Goal: Task Accomplishment & Management: Complete application form

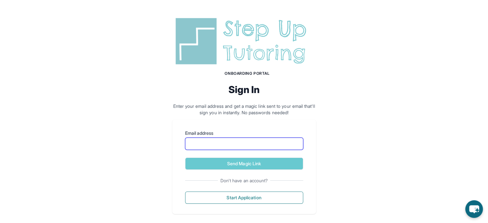
click at [267, 146] on input "Email address" at bounding box center [244, 144] width 118 height 12
type input "**********"
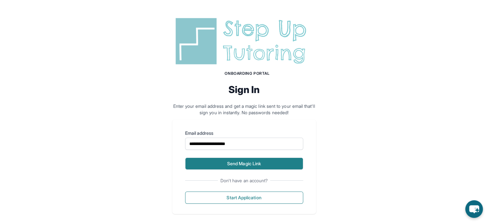
click at [259, 164] on button "Send Magic Link" at bounding box center [244, 163] width 118 height 12
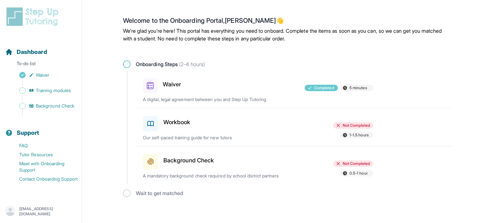
click at [190, 123] on h3 "Workbook" at bounding box center [176, 122] width 27 height 9
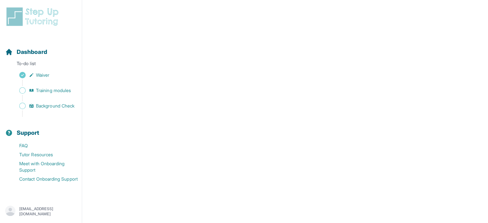
scroll to position [192, 0]
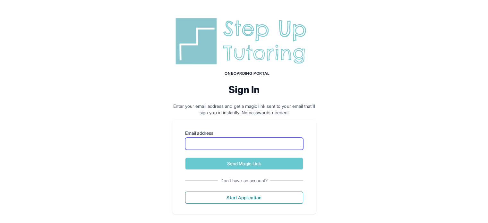
click at [259, 143] on input "Email address" at bounding box center [244, 144] width 118 height 12
type input "**********"
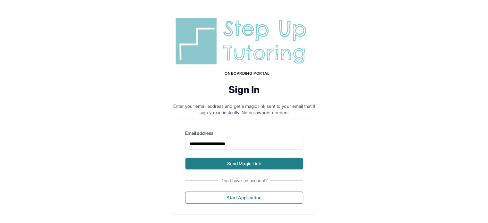
click at [253, 165] on button "Send Magic Link" at bounding box center [244, 163] width 118 height 12
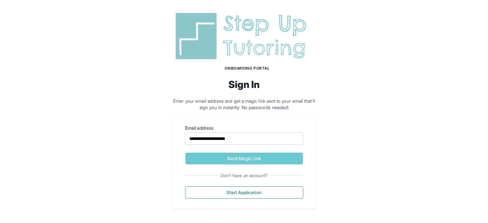
scroll to position [36, 0]
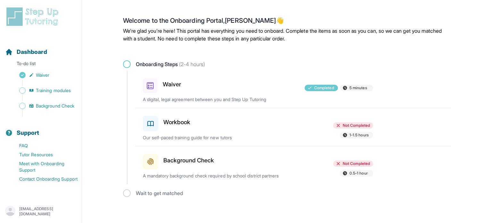
click at [192, 161] on h3 "Background Check" at bounding box center [188, 160] width 51 height 9
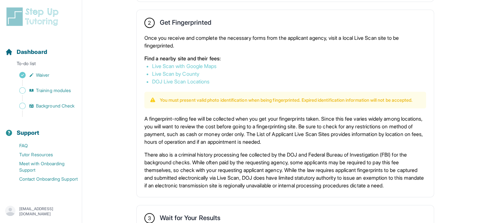
scroll to position [353, 0]
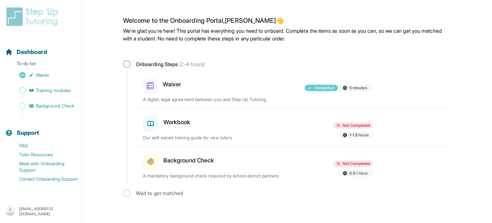
click at [196, 120] on div "Workbook" at bounding box center [180, 122] width 75 height 18
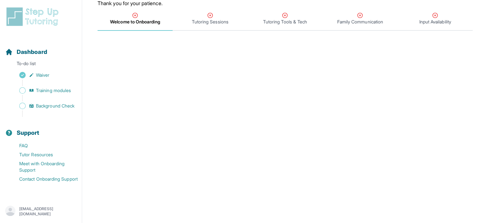
scroll to position [27, 0]
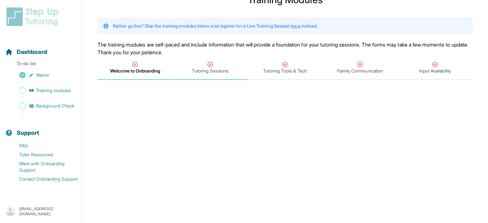
click at [207, 75] on span "Tutoring Sessions" at bounding box center [209, 68] width 75 height 24
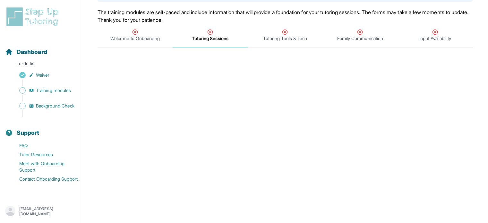
scroll to position [11, 0]
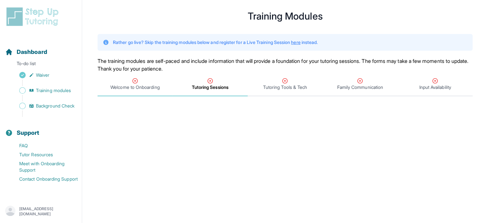
click at [146, 91] on span "Welcome to Onboarding" at bounding box center [134, 84] width 75 height 24
